Goal: Task Accomplishment & Management: Manage account settings

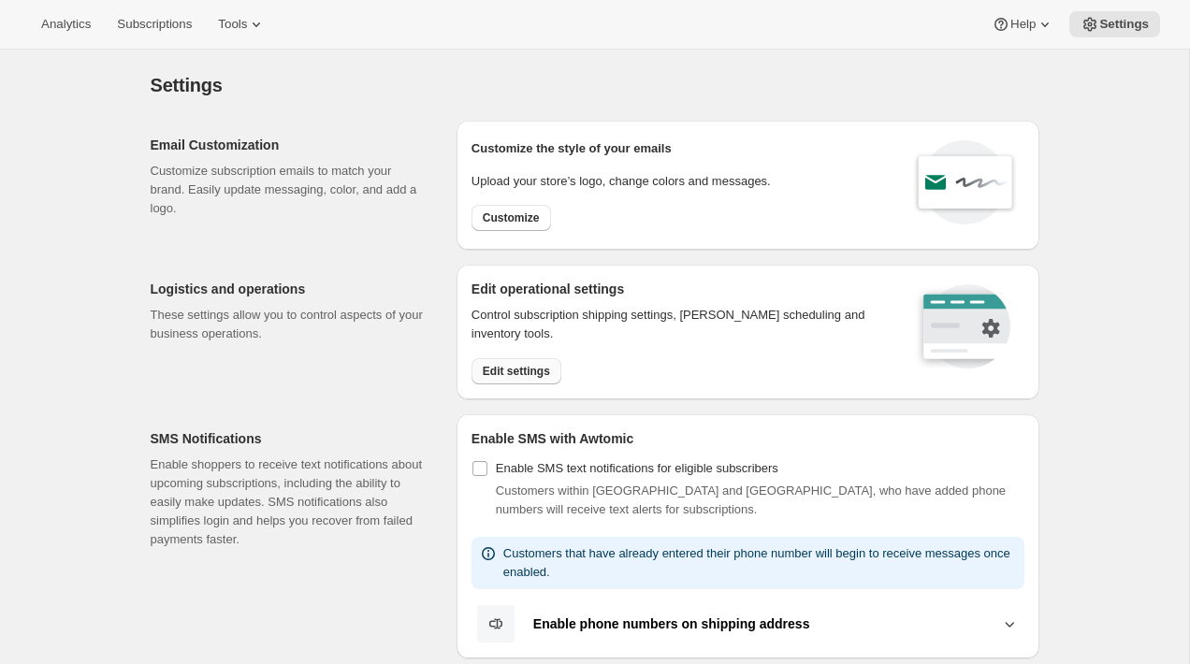
click at [511, 358] on button "Edit settings" at bounding box center [516, 371] width 90 height 26
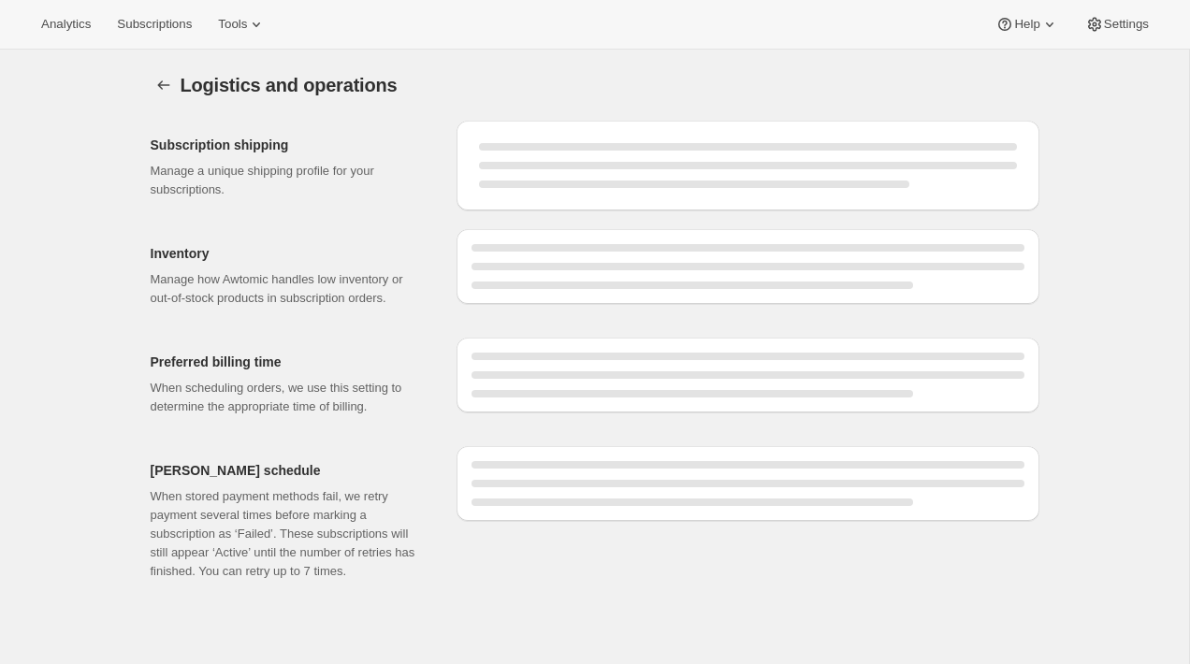
select select "08:00"
select select "DAY"
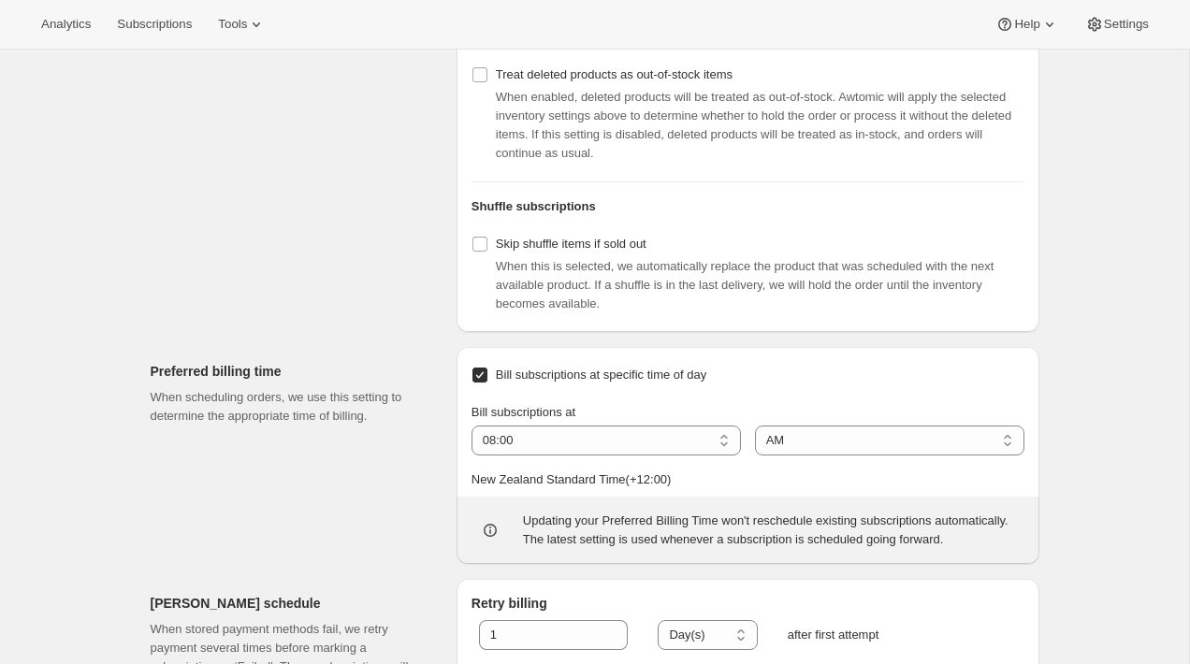
scroll to position [815, 0]
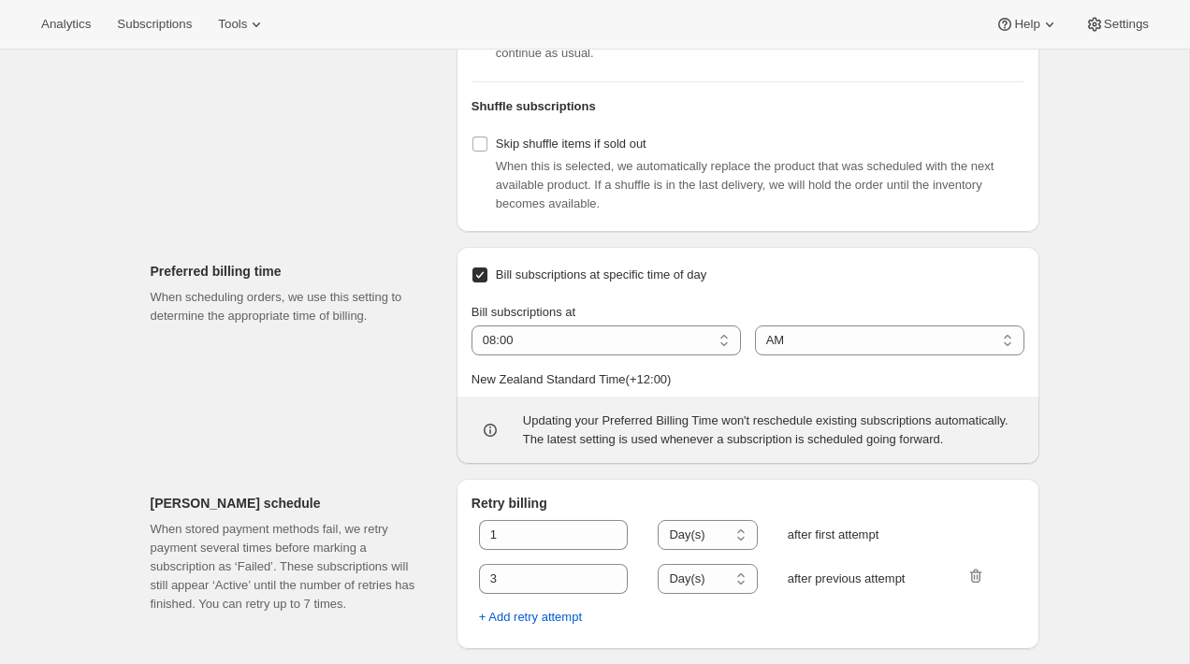
click at [298, 381] on div "Preferred billing time When scheduling orders, we use this setting to determine…" at bounding box center [296, 355] width 291 height 217
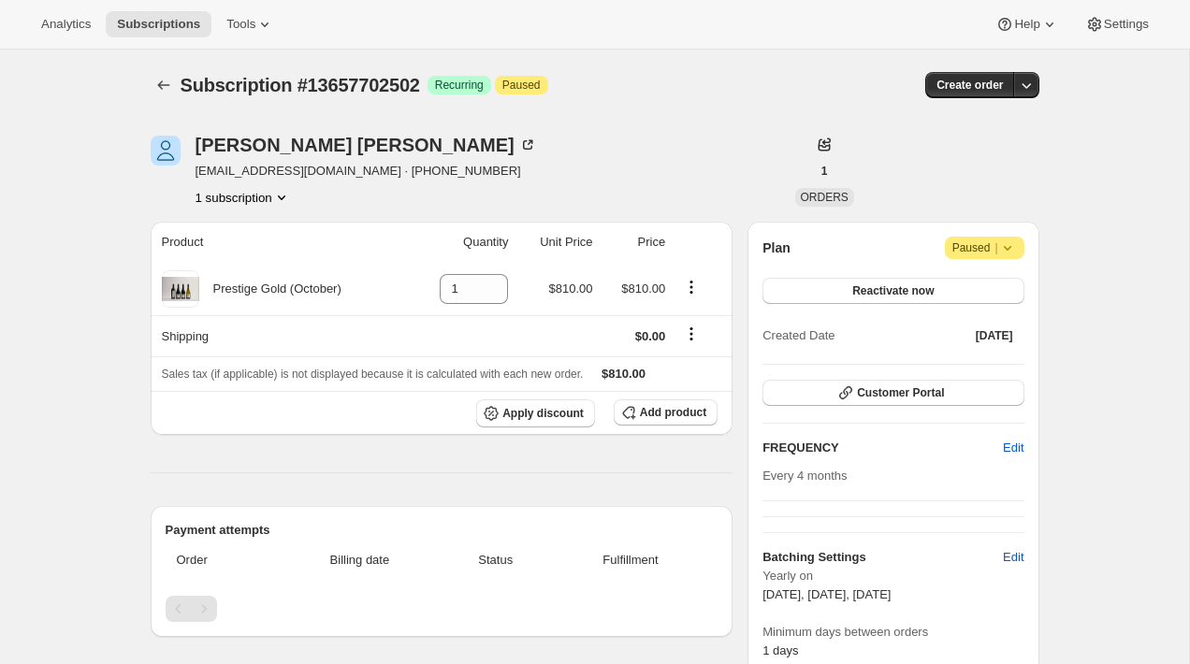
click at [1084, 361] on div "Subscription #13657702502. This page is ready Subscription #13657702502 Success…" at bounding box center [594, 609] width 1189 height 1118
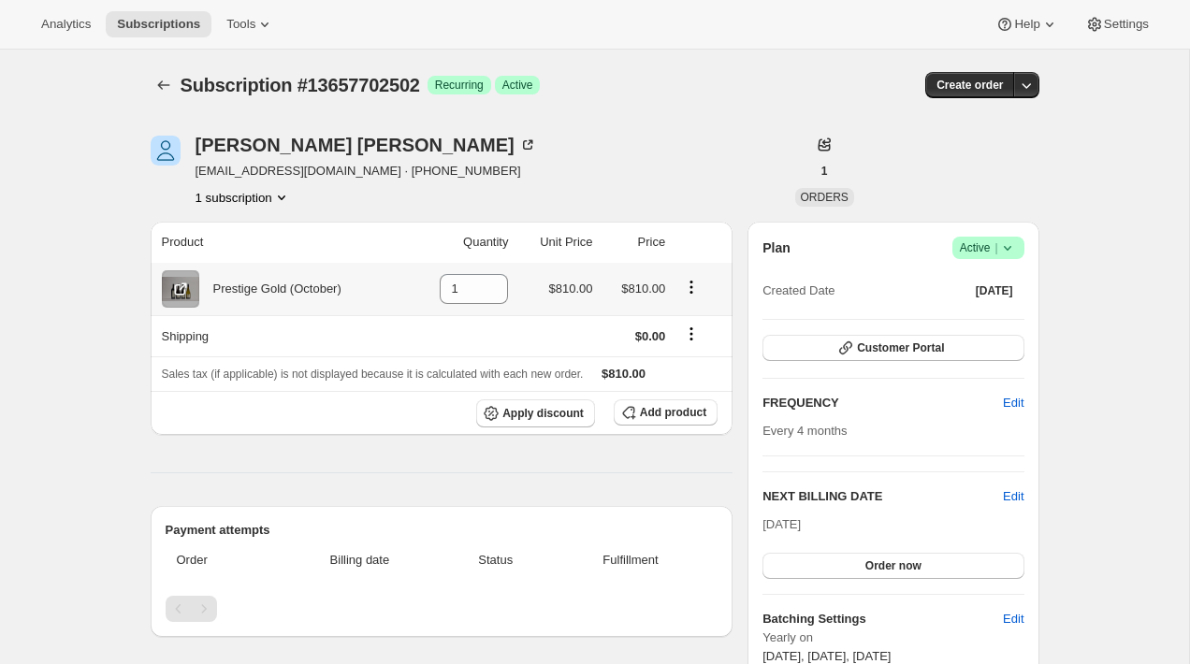
click at [240, 291] on div "Prestige Gold (October)" at bounding box center [270, 289] width 142 height 19
drag, startPoint x: 240, startPoint y: 291, endPoint x: 319, endPoint y: 286, distance: 78.7
click at [319, 286] on div "Prestige Gold (October)" at bounding box center [270, 289] width 142 height 19
copy div "Prestige Gold (October"
click at [172, 297] on icon at bounding box center [180, 289] width 19 height 19
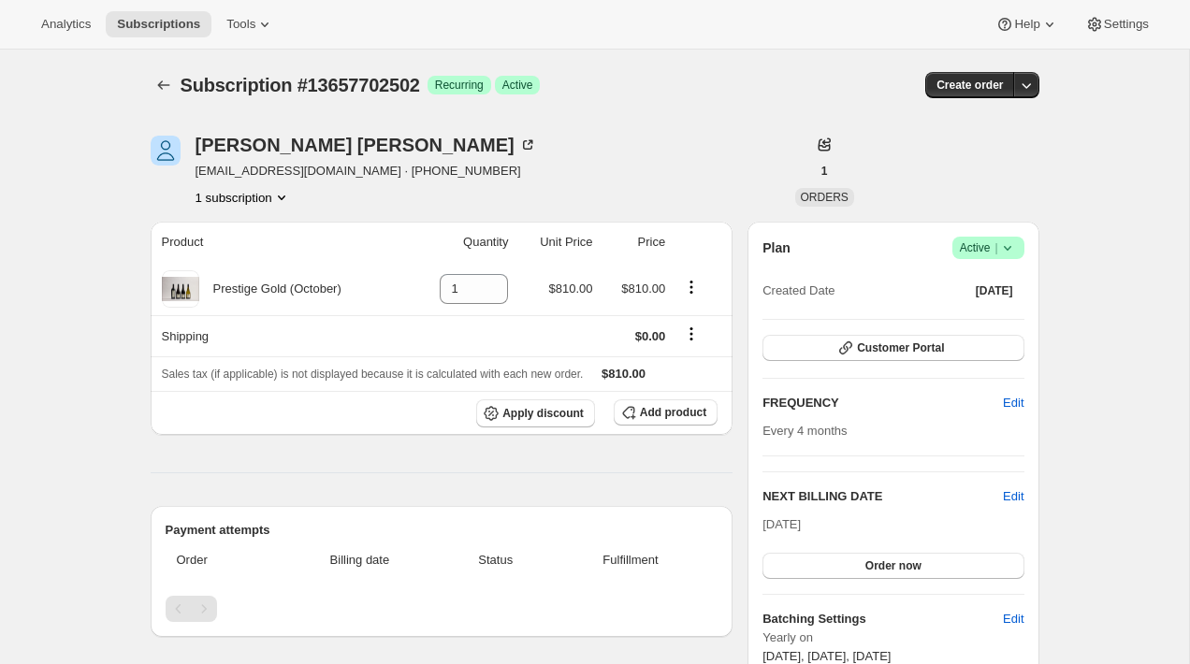
click at [1165, 382] on div "Subscription #13657702502. This page is ready Subscription #13657702502 Success…" at bounding box center [594, 640] width 1189 height 1180
click at [1096, 30] on icon at bounding box center [1094, 24] width 19 height 19
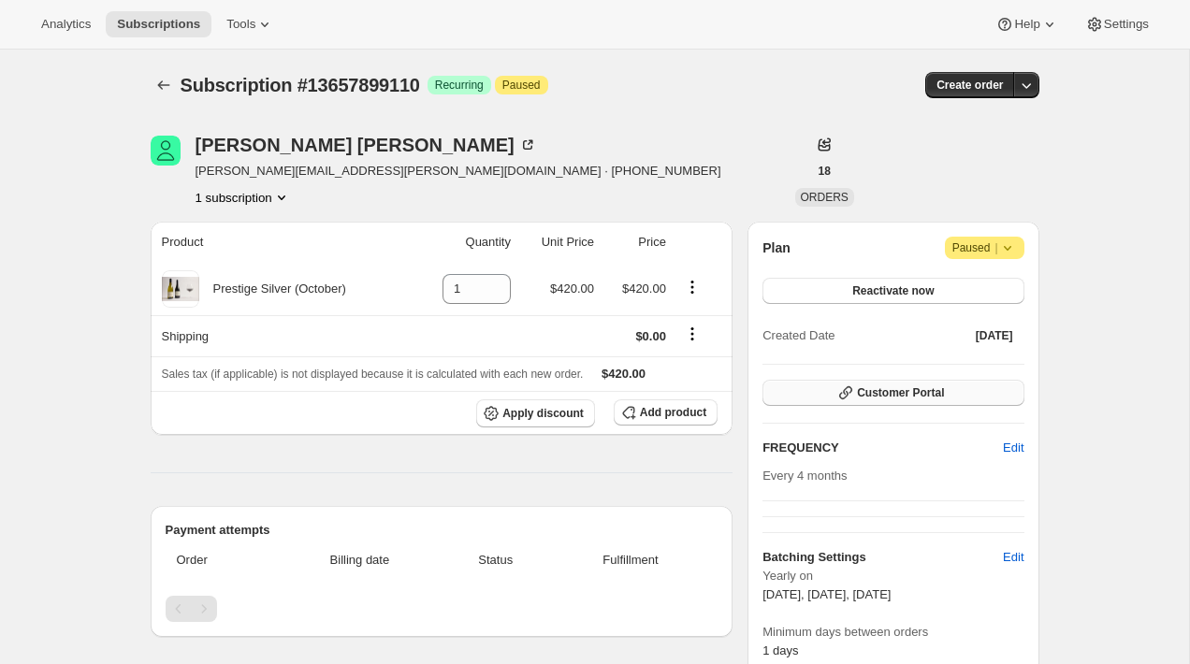
scroll to position [577, 0]
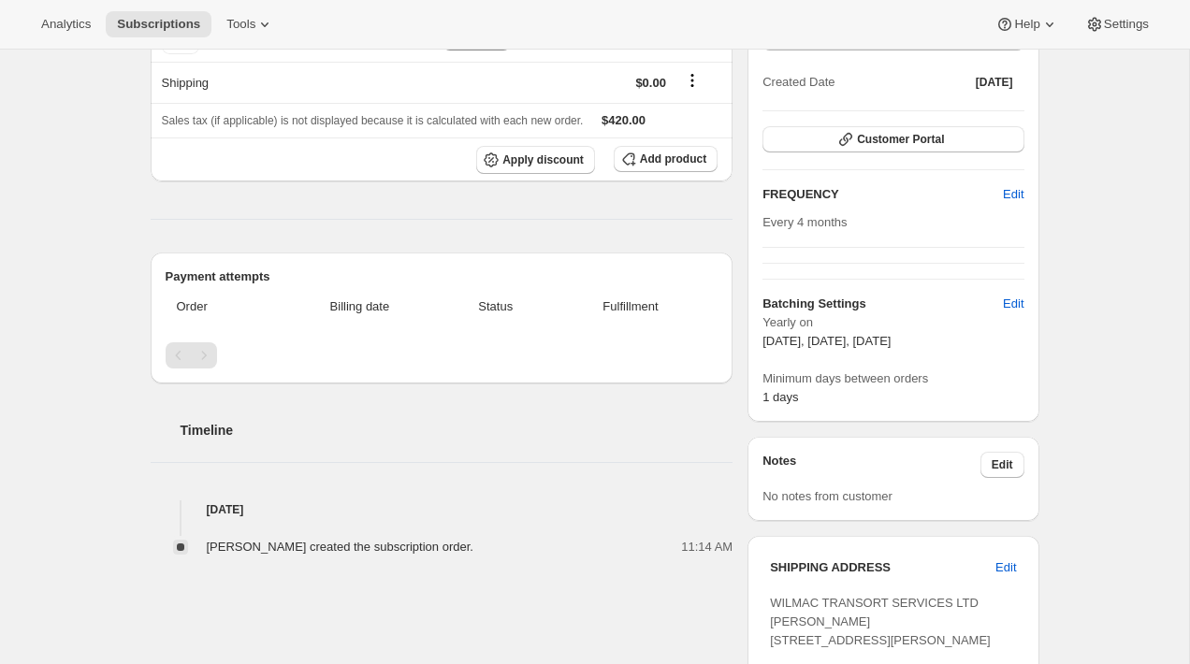
scroll to position [596, 0]
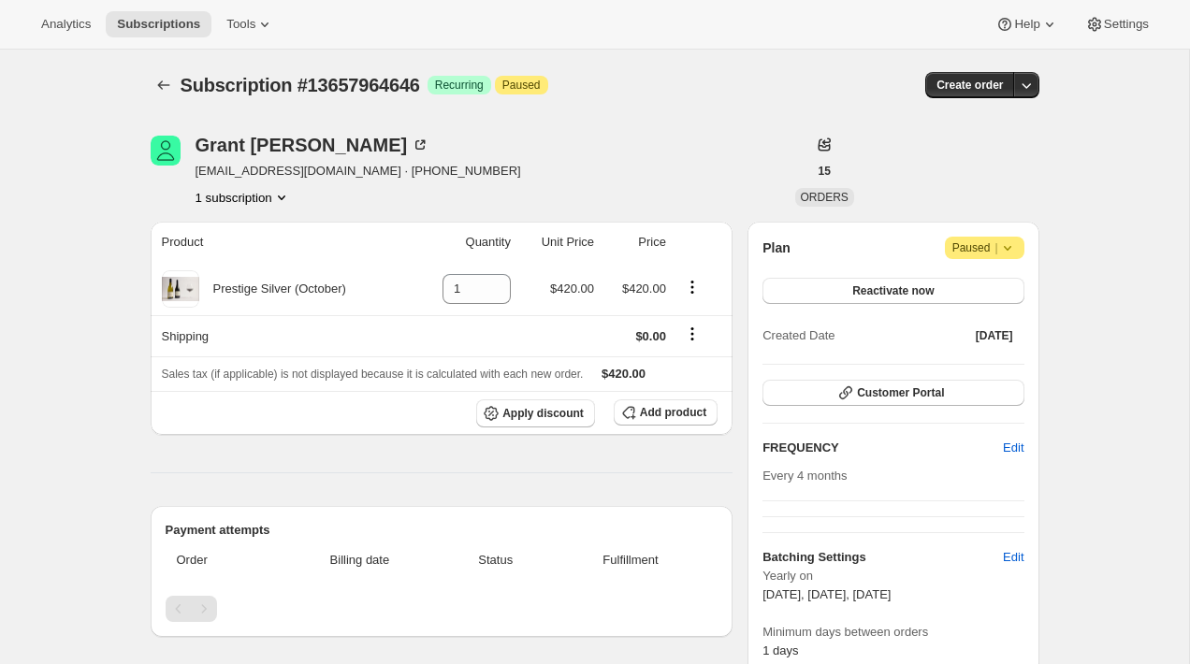
scroll to position [577, 0]
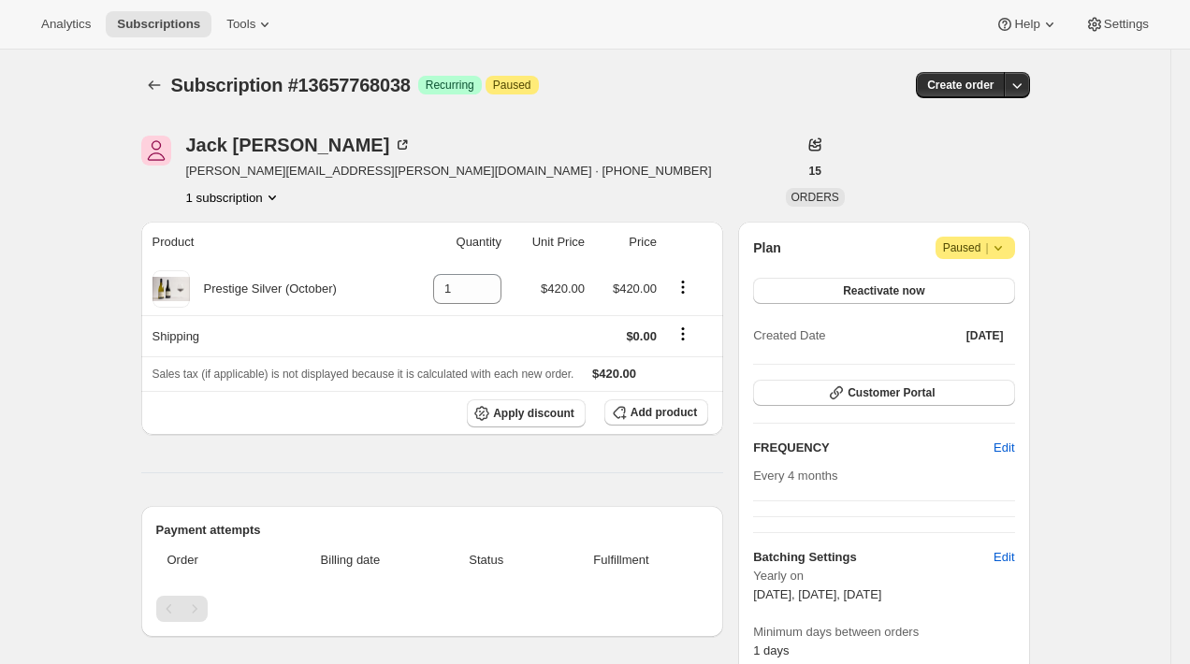
scroll to position [614, 0]
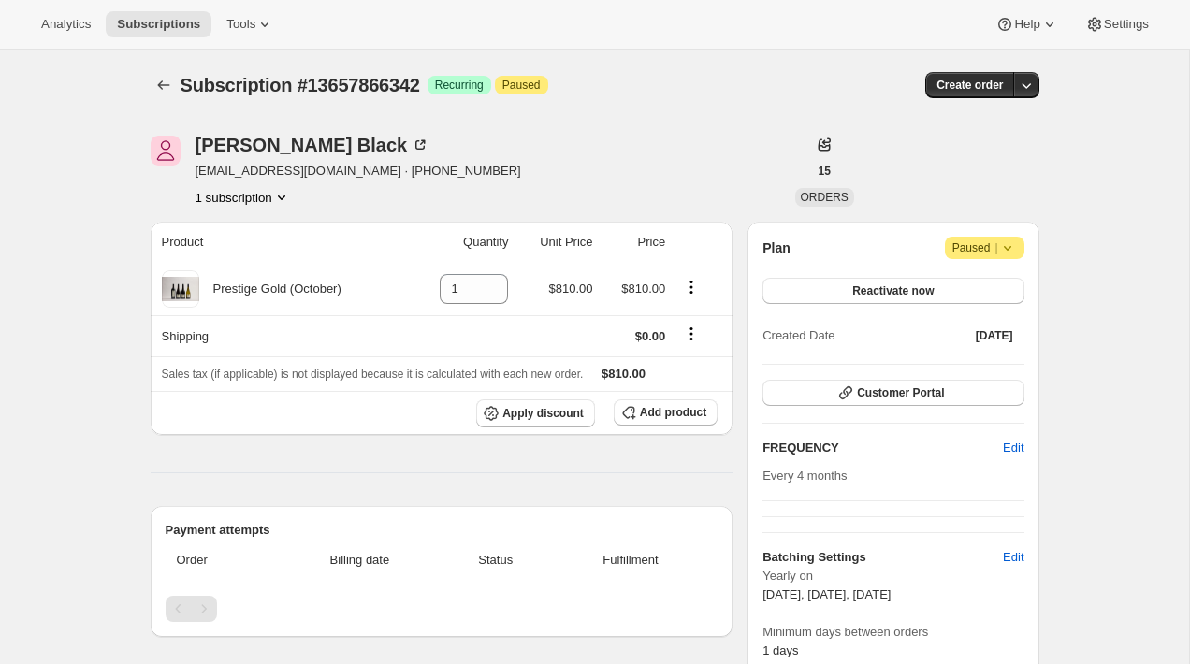
scroll to position [558, 0]
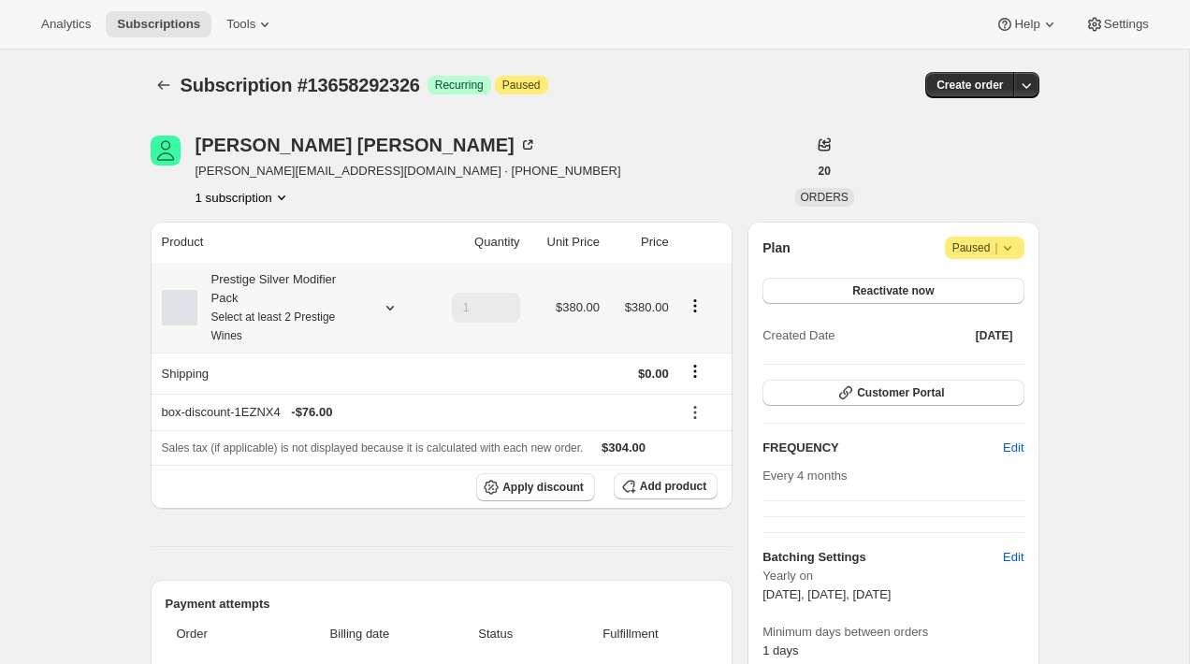
click at [276, 299] on div "Prestige Silver Modifier Pack Select at least 2 Prestige Wines" at bounding box center [281, 307] width 168 height 75
click at [595, 207] on div "[PERSON_NAME] [PERSON_NAME][EMAIL_ADDRESS][DOMAIN_NAME] · [PHONE_NUMBER] subscr…" at bounding box center [587, 618] width 903 height 1025
click at [674, 193] on div "[PERSON_NAME] [PERSON_NAME][EMAIL_ADDRESS][DOMAIN_NAME] · [PHONE_NUMBER] subscr…" at bounding box center [462, 171] width 622 height 71
